Goal: Use online tool/utility: Utilize a website feature to perform a specific function

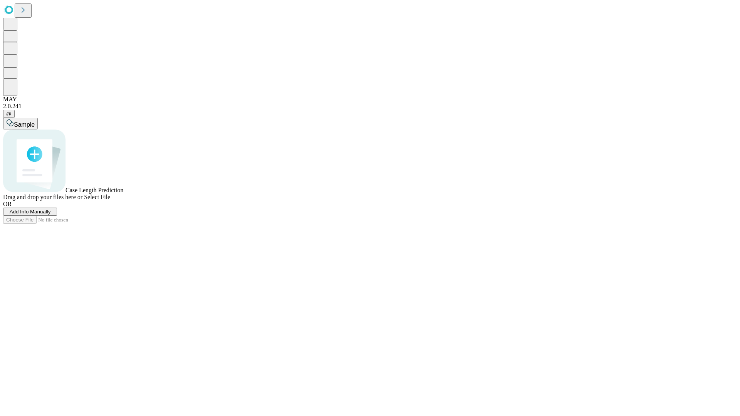
click at [110, 200] on span "Select File" at bounding box center [97, 197] width 26 height 7
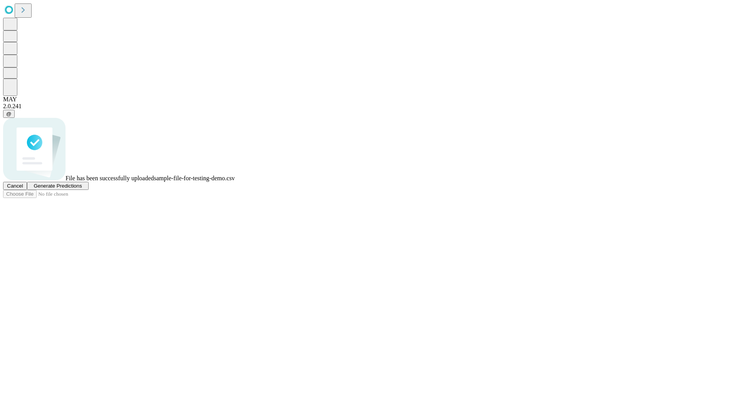
click at [82, 189] on span "Generate Predictions" at bounding box center [58, 186] width 48 height 6
